Goal: Information Seeking & Learning: Learn about a topic

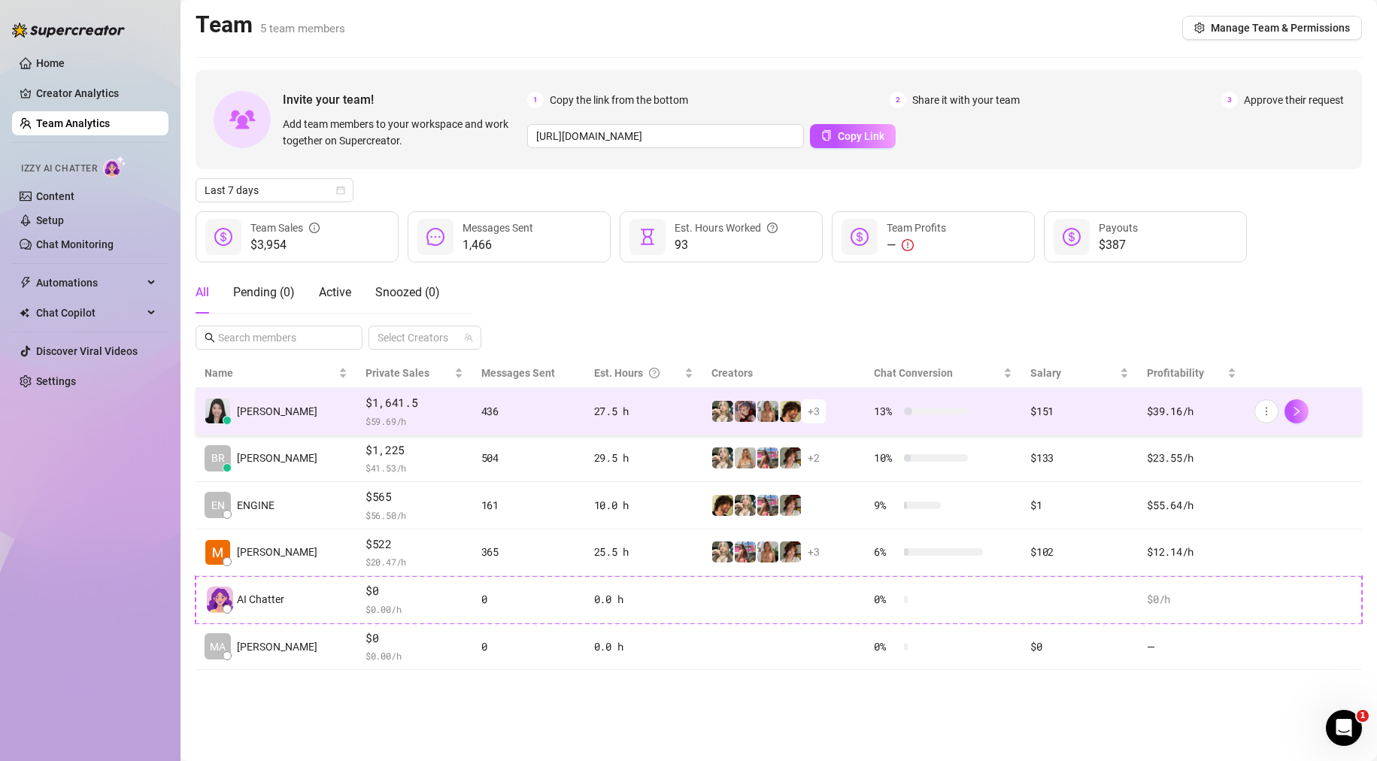
click at [833, 408] on div "+ 3" at bounding box center [783, 411] width 144 height 24
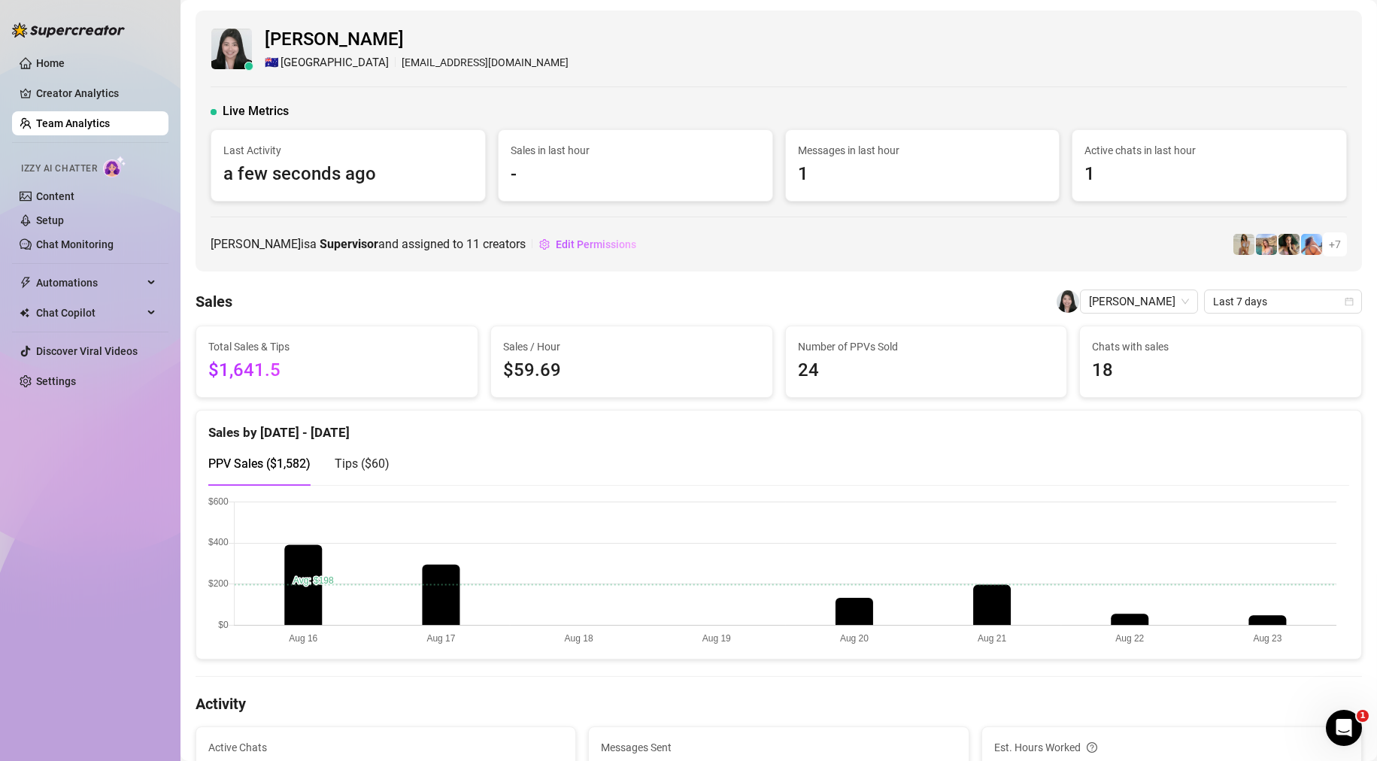
click at [85, 123] on link "Team Analytics" at bounding box center [73, 123] width 74 height 12
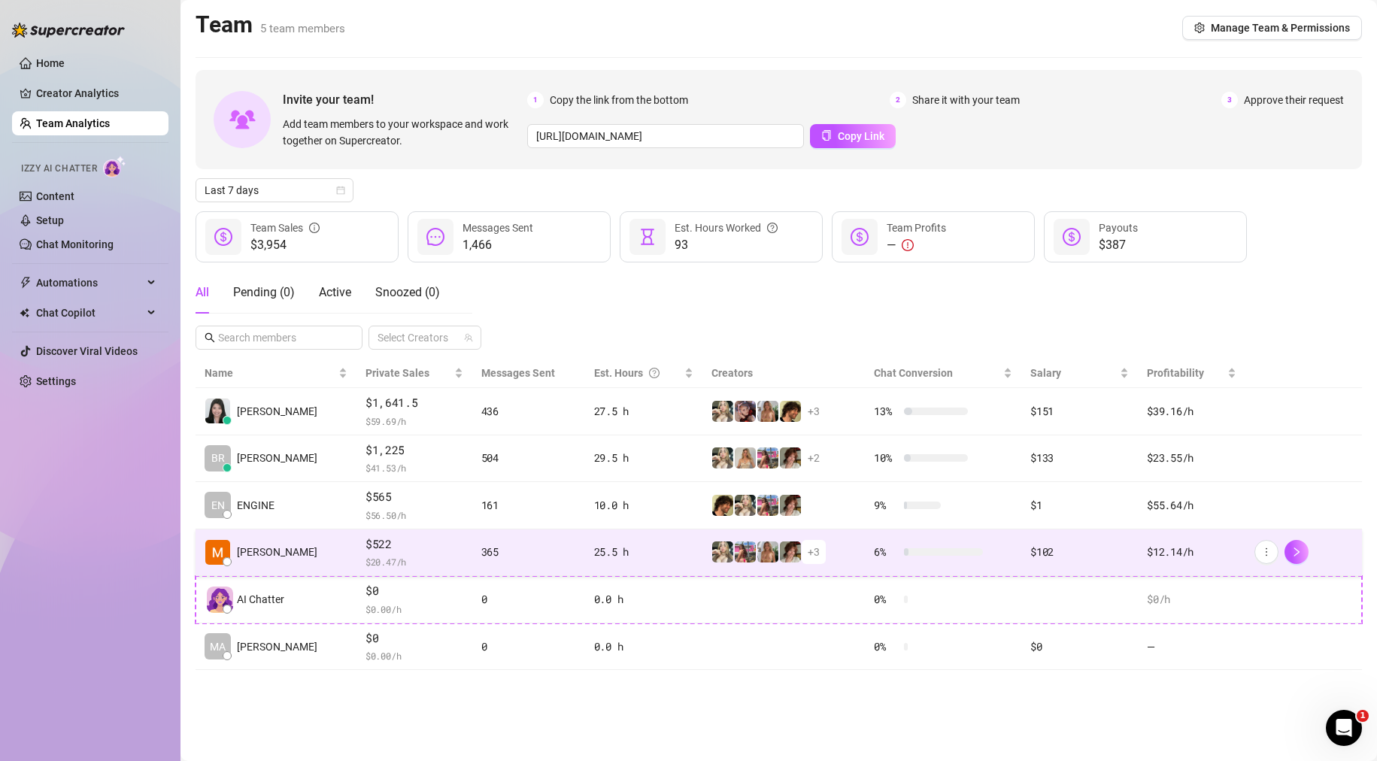
click at [585, 550] on td "25.5 h" at bounding box center [643, 552] width 117 height 47
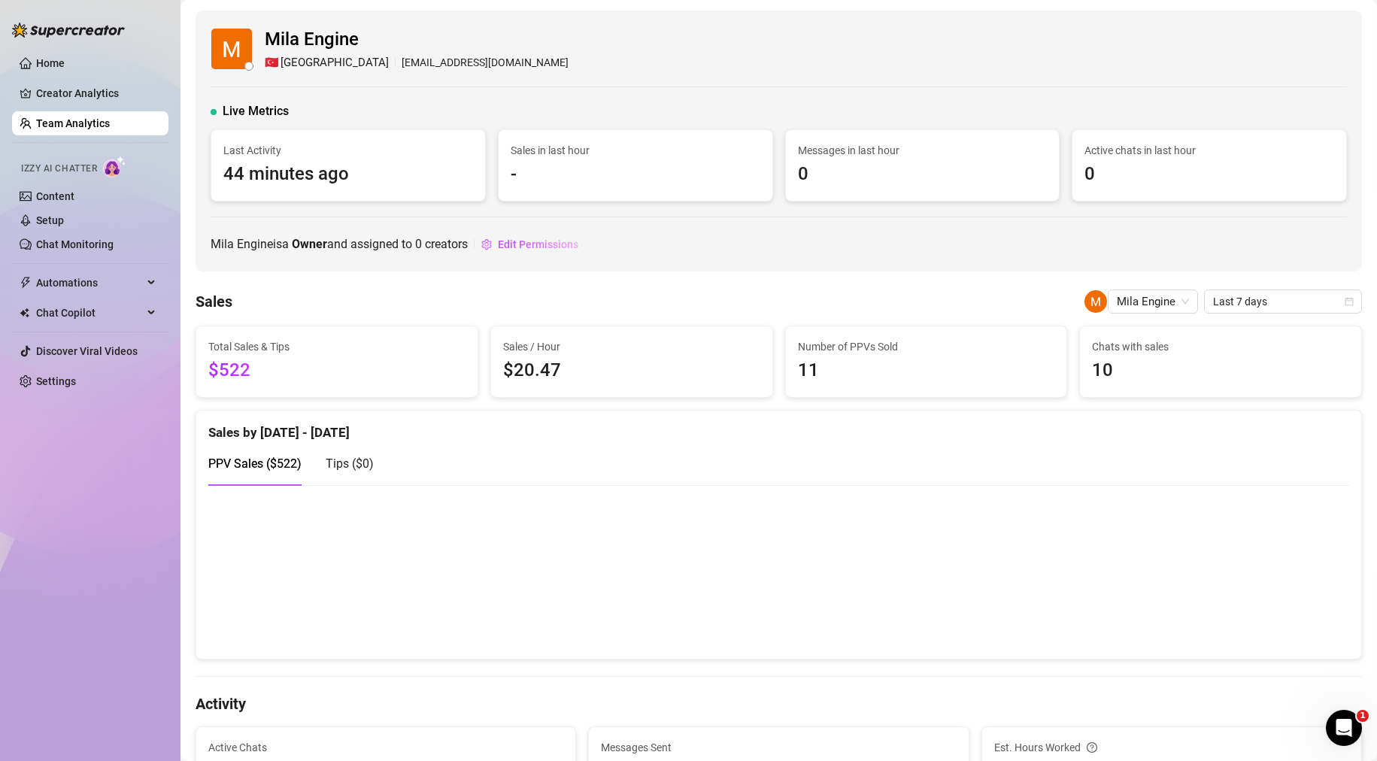
click at [110, 117] on link "Team Analytics" at bounding box center [73, 123] width 74 height 12
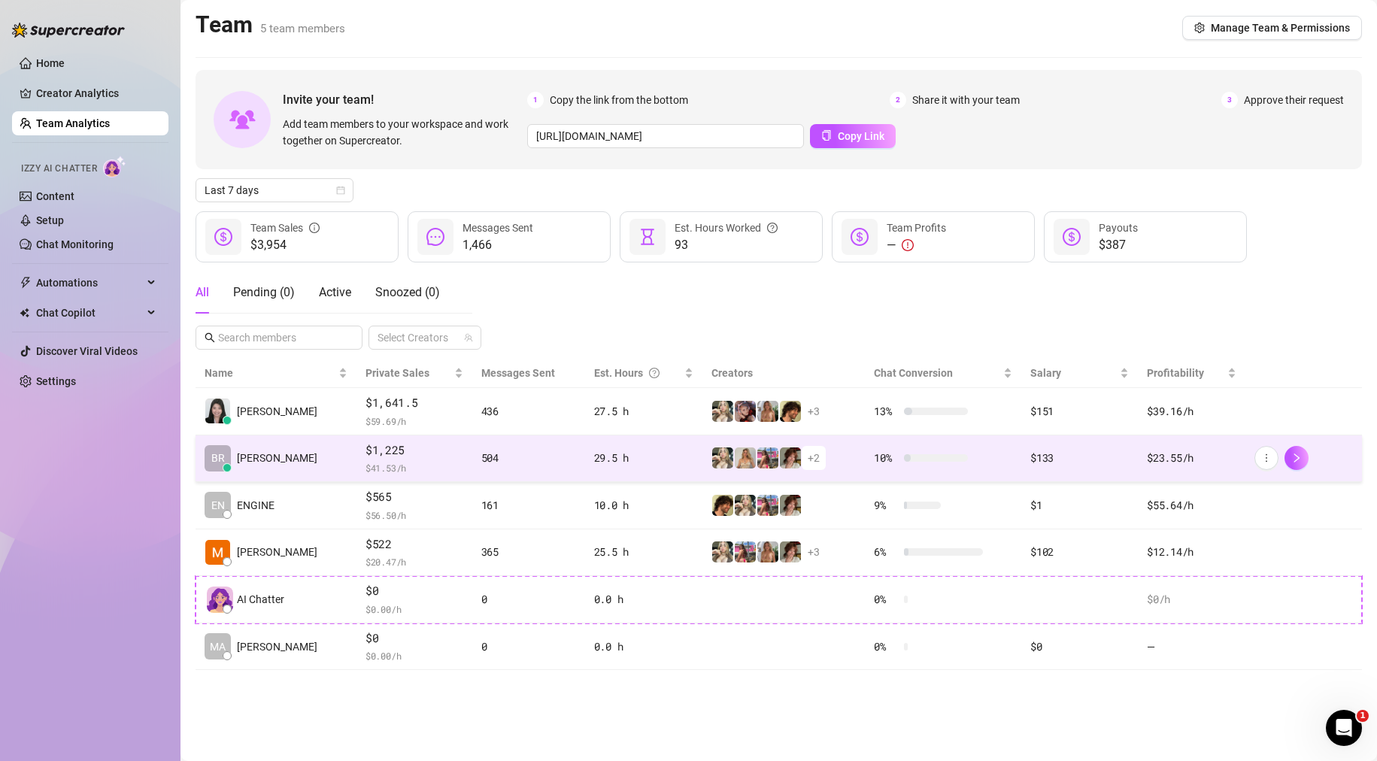
click at [308, 461] on td "BR [PERSON_NAME]" at bounding box center [276, 458] width 161 height 47
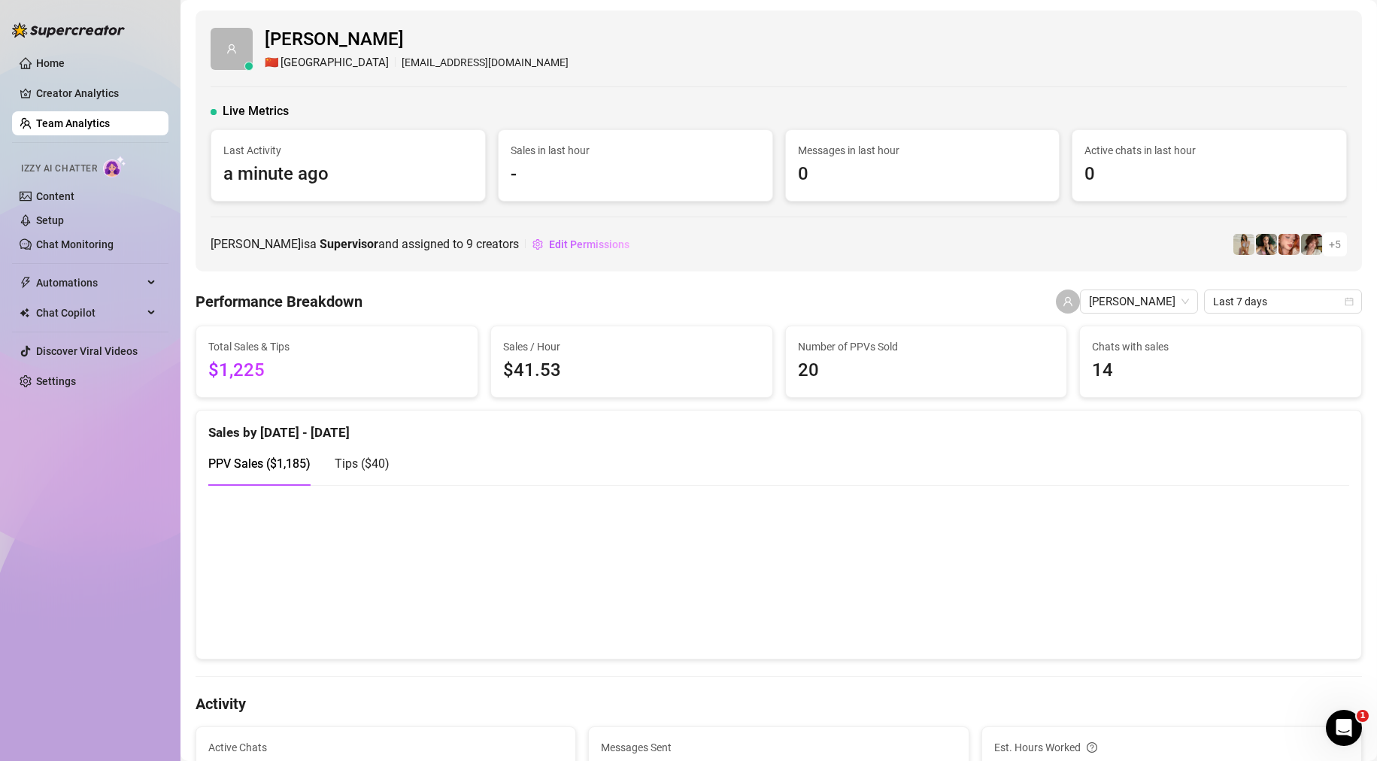
click at [92, 126] on link "Team Analytics" at bounding box center [73, 123] width 74 height 12
